Goal: Transaction & Acquisition: Register for event/course

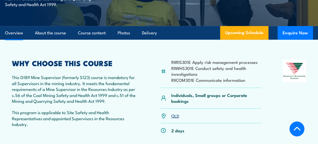
scroll to position [152, 0]
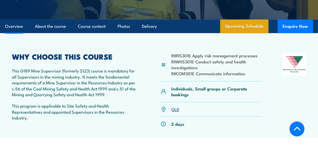
click at [256, 28] on link "Upcoming Schedule" at bounding box center [244, 27] width 48 height 14
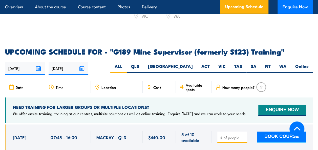
scroll to position [871, 0]
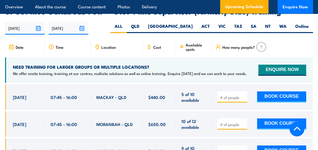
click at [238, 95] on input "number" at bounding box center [232, 97] width 25 height 5
type input "1"
click at [243, 95] on input "1" at bounding box center [232, 97] width 25 height 5
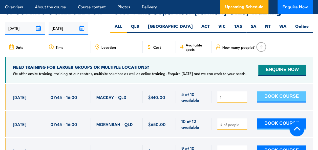
click at [282, 92] on button "BOOK COURSE" at bounding box center [281, 97] width 49 height 11
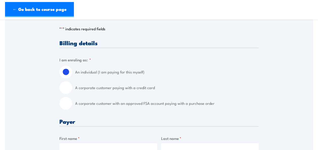
scroll to position [101, 0]
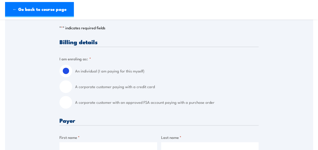
click at [68, 86] on input "A corporate customer paying with a credit card" at bounding box center [66, 87] width 13 height 13
radio input "true"
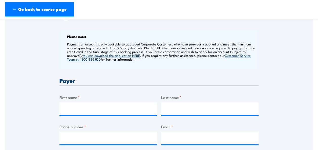
scroll to position [203, 0]
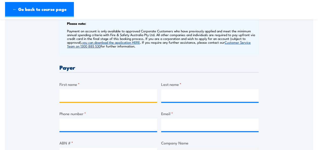
click at [99, 96] on input "First name *" at bounding box center [109, 95] width 98 height 13
type input "[PERSON_NAME]"
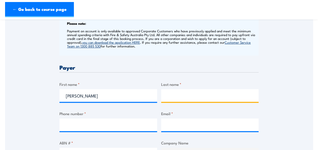
type input "Neale"
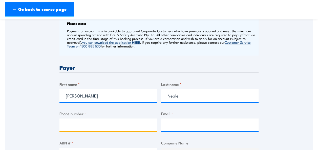
type input "0417006340"
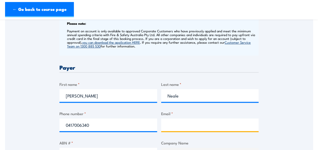
type input "[PERSON_NAME][EMAIL_ADDRESS][PERSON_NAME][DOMAIN_NAME]"
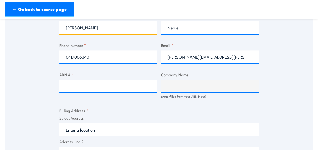
scroll to position [279, 0]
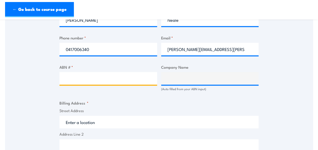
click at [128, 78] on input "ABN # *" at bounding box center [109, 78] width 98 height 13
paste input "50006072975"
type input "50006072975"
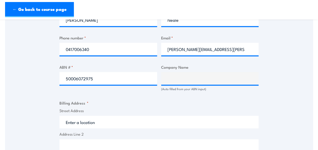
click at [148, 104] on fieldset "Billing Address * Street Address Address Line 2 City State / Province / Region …" at bounding box center [159, 149] width 199 height 99
click at [136, 84] on input "50006072975" at bounding box center [109, 78] width 98 height 13
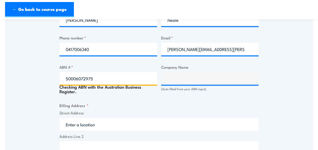
type input "SODEXO AUSTRALIA PTY LIMITED"
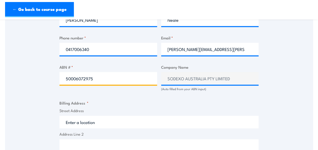
drag, startPoint x: 105, startPoint y: 78, endPoint x: 58, endPoint y: 83, distance: 47.6
click at [58, 83] on div "Speak to a specialist CALL [PHONE_NUMBER] CALL [PHONE_NUMBER] " * " indicates r…" at bounding box center [159, 80] width 308 height 542
paste input "47 009 105 980"
type input "47 009 105 980"
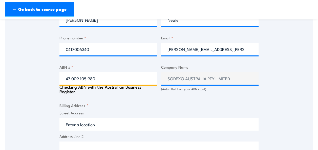
type input "SODEXO REMOTE SITES AUSTRALIA PTY. LIMITED"
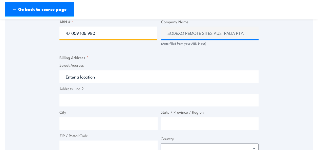
scroll to position [329, 0]
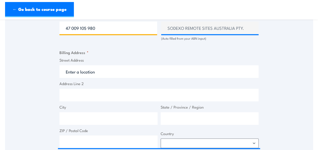
type input "47 009 105 980"
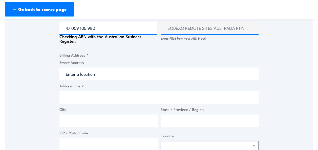
drag, startPoint x: 100, startPoint y: 70, endPoint x: 65, endPoint y: 74, distance: 35.2
click at [66, 74] on input "Street Address" at bounding box center [159, 74] width 199 height 13
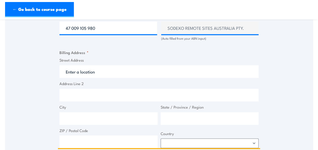
drag, startPoint x: 104, startPoint y: 74, endPoint x: 66, endPoint y: 74, distance: 37.8
click at [66, 74] on input "Street Address" at bounding box center [159, 71] width 199 height 13
drag, startPoint x: 66, startPoint y: 73, endPoint x: 107, endPoint y: 71, distance: 41.3
click at [107, 71] on input "Street Address" at bounding box center [159, 71] width 199 height 13
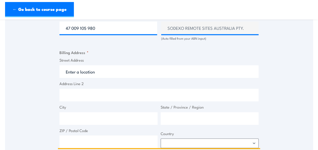
click at [107, 71] on input "Street Address" at bounding box center [159, 71] width 199 height 13
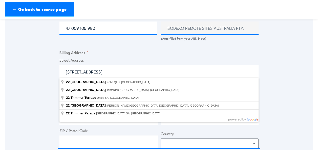
type input "[STREET_ADDRESS]"
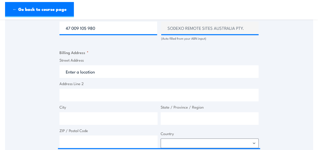
type input "[STREET_ADDRESS]"
type input "Nebo"
type input "[GEOGRAPHIC_DATA]"
type input "4742"
select select "[GEOGRAPHIC_DATA]"
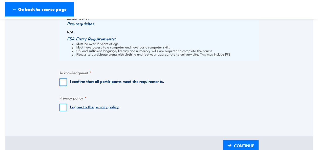
scroll to position [481, 0]
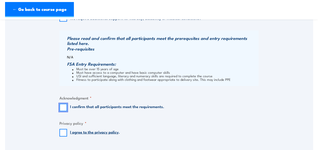
click at [64, 107] on input "I confirm that all participants meet the requirements." at bounding box center [64, 108] width 8 height 8
checkbox input "true"
click at [65, 133] on input "I agree to the privacy policy ." at bounding box center [64, 133] width 8 height 8
checkbox input "true"
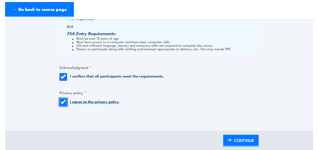
scroll to position [557, 0]
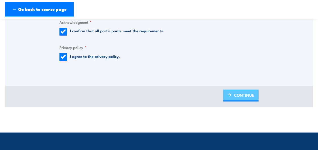
click at [244, 92] on span "CONTINUE" at bounding box center [244, 95] width 20 height 13
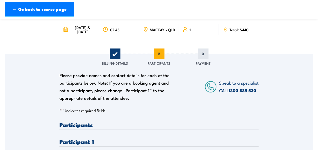
scroll to position [51, 0]
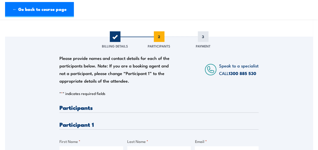
click at [178, 79] on div "Please provide names and contact details for each of the participants below. No…" at bounding box center [159, 61] width 199 height 48
